Goal: Find specific page/section: Find specific page/section

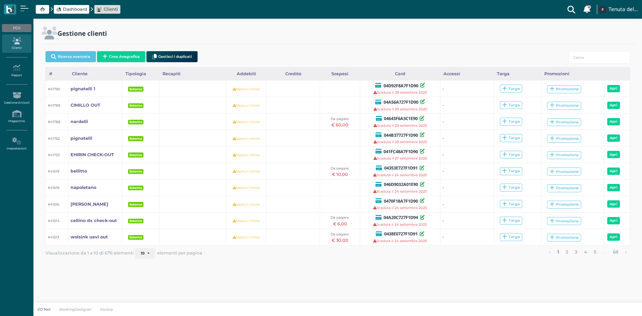
select select "3"
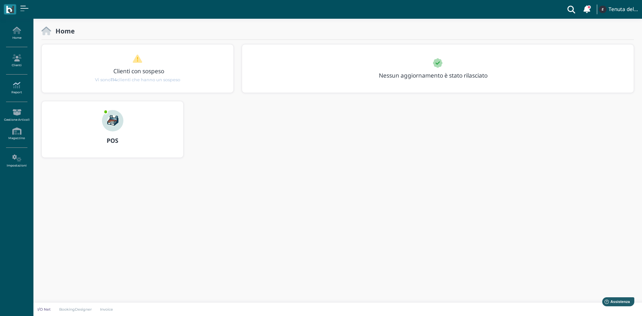
click at [15, 94] on link "Report" at bounding box center [16, 88] width 29 height 18
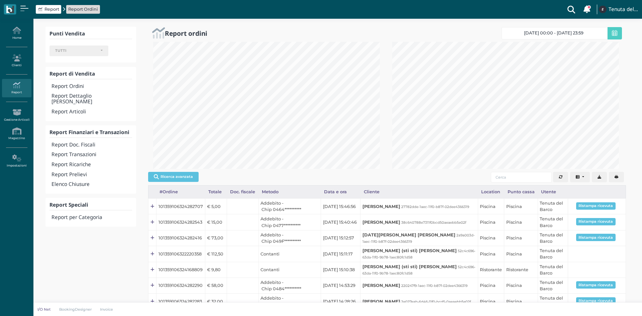
select select
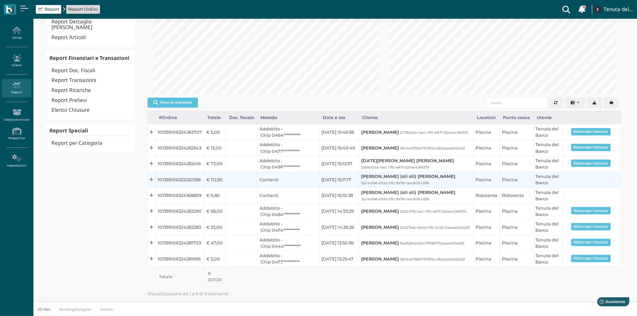
scroll to position [77, 0]
